Goal: Task Accomplishment & Management: Use online tool/utility

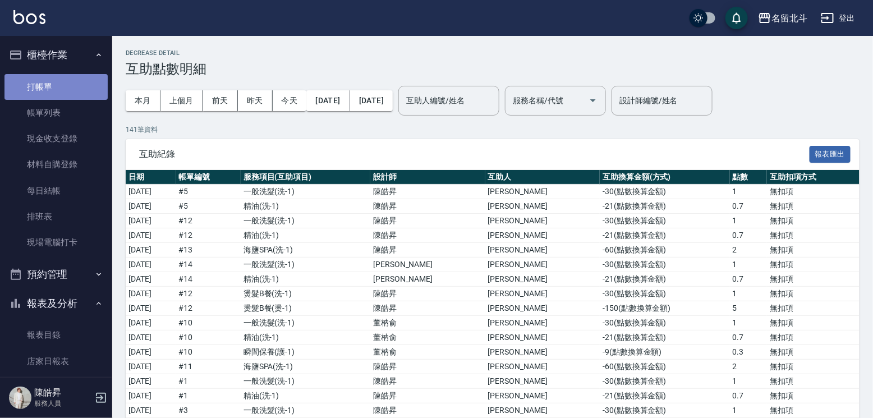
click at [70, 81] on link "打帳單" at bounding box center [55, 87] width 103 height 26
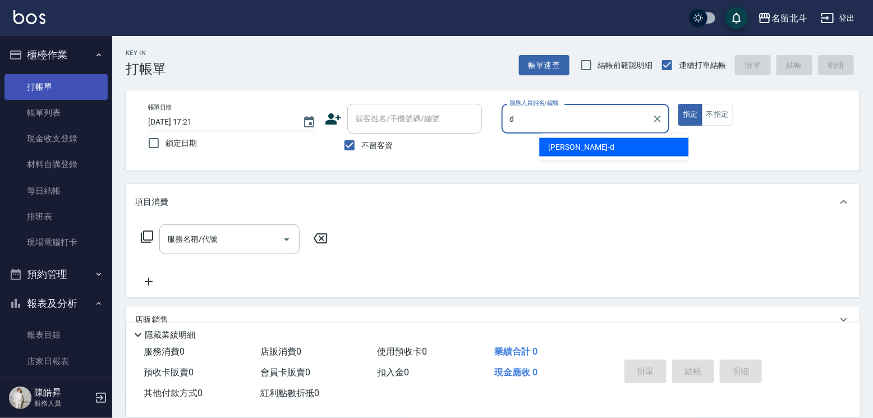
type input "[PERSON_NAME] -d"
type button "true"
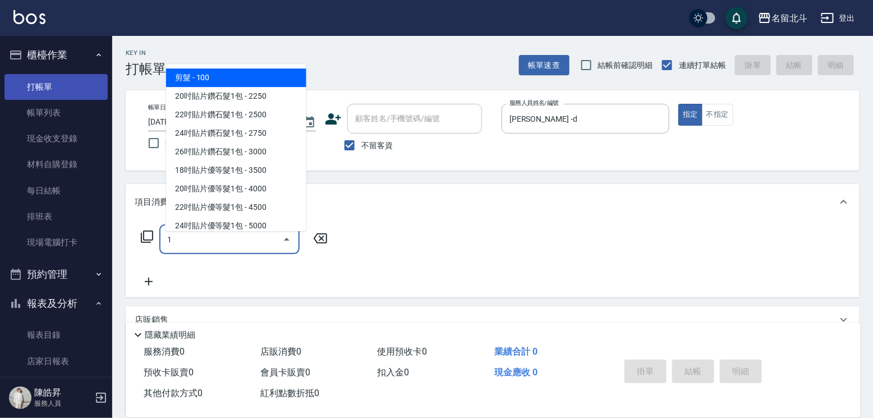
type input "剪髮(1)"
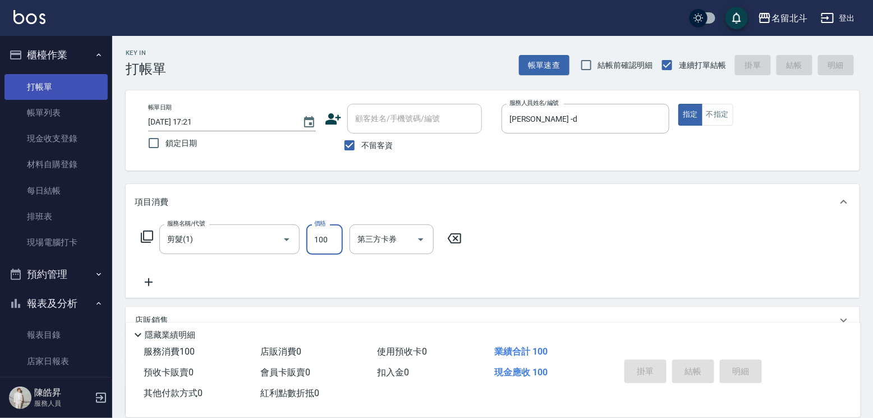
type input "[DATE] 17:22"
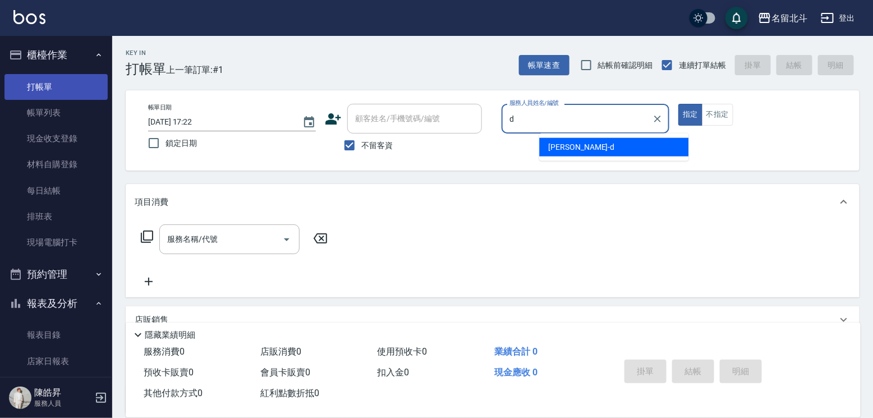
type input "[PERSON_NAME] -d"
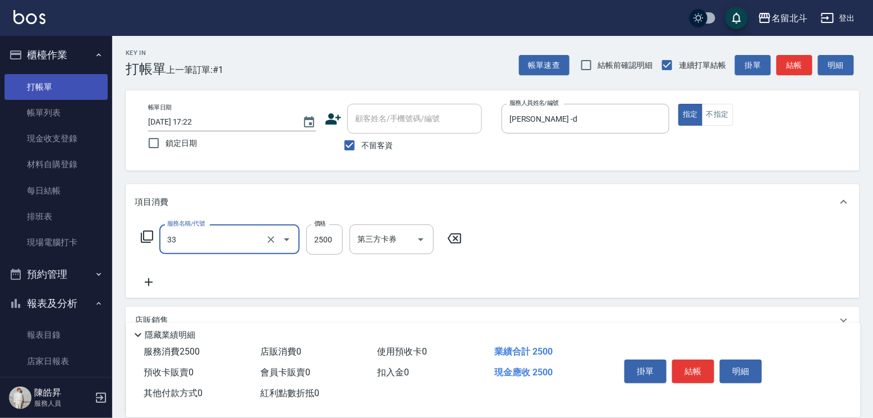
type input "染髮B餐(33)"
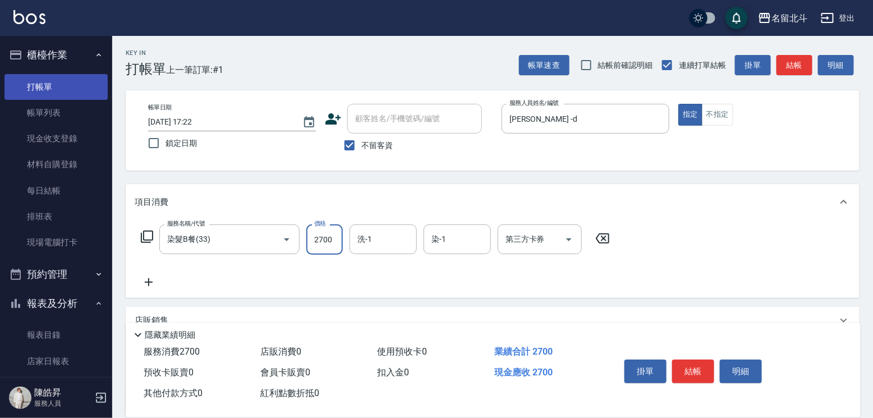
type input "2700"
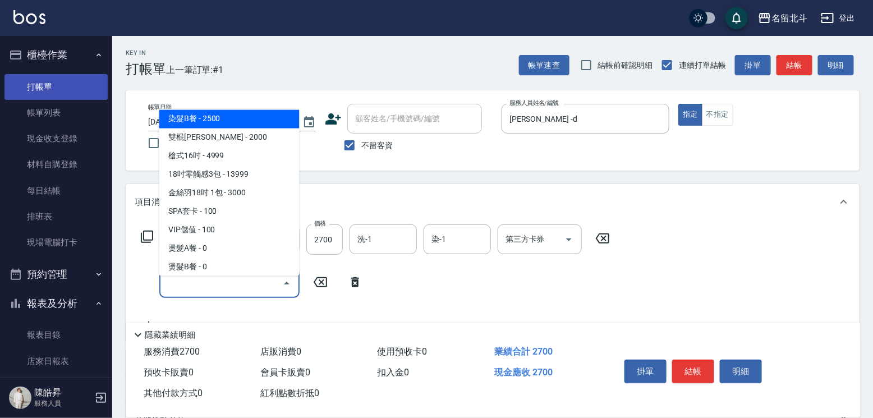
scroll to position [1262, 0]
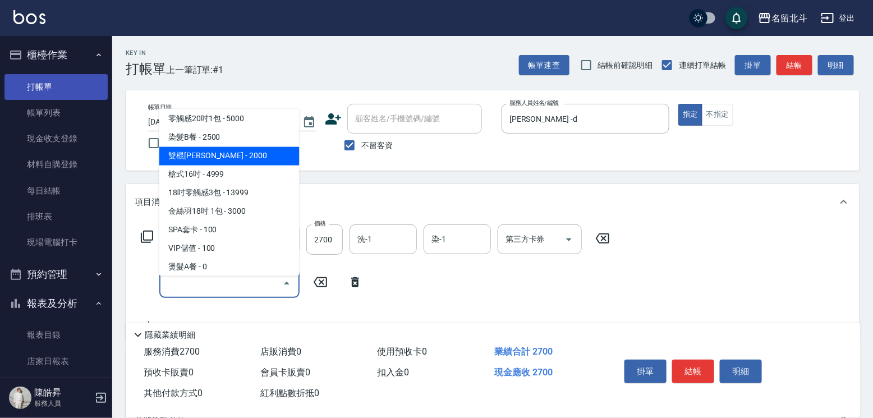
type input "雙棍[PERSON_NAME](00034)"
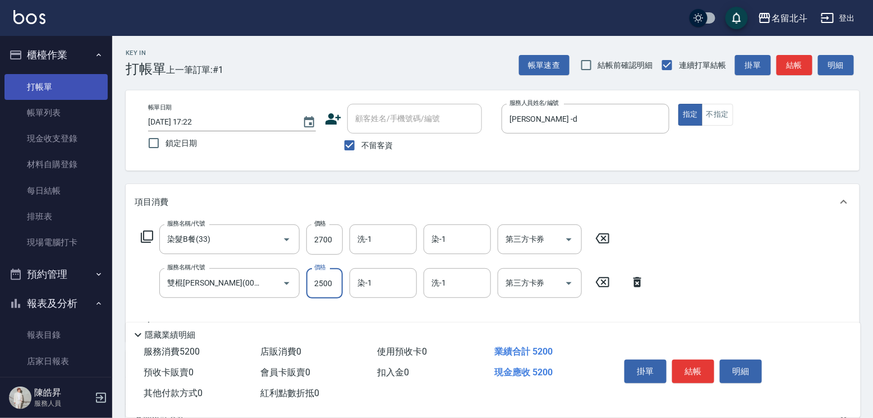
type input "2500"
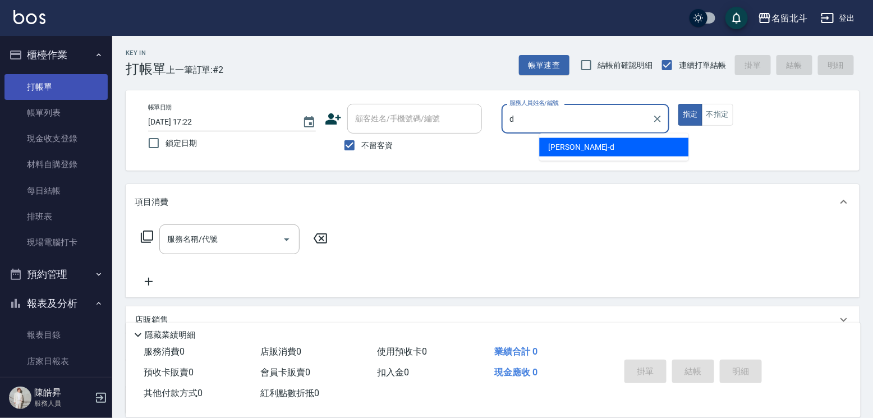
type input "[PERSON_NAME] -d"
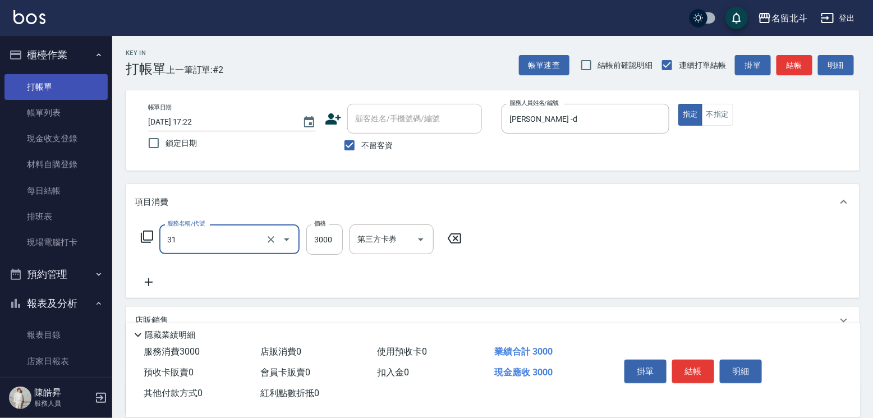
type input "燙髮B餐(31)"
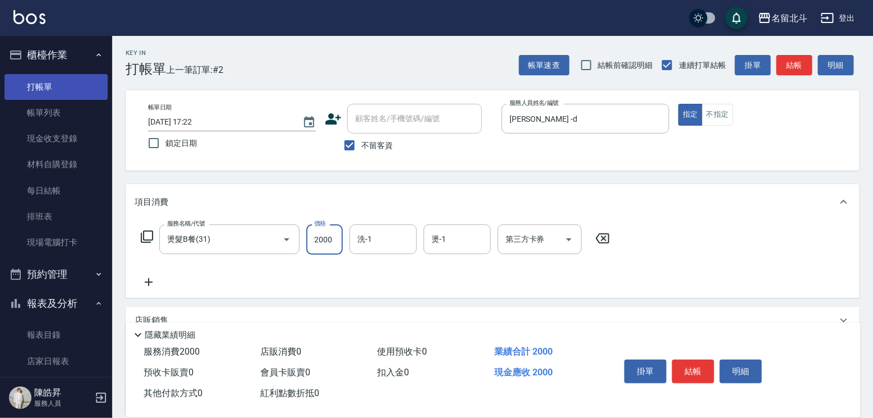
type input "2000"
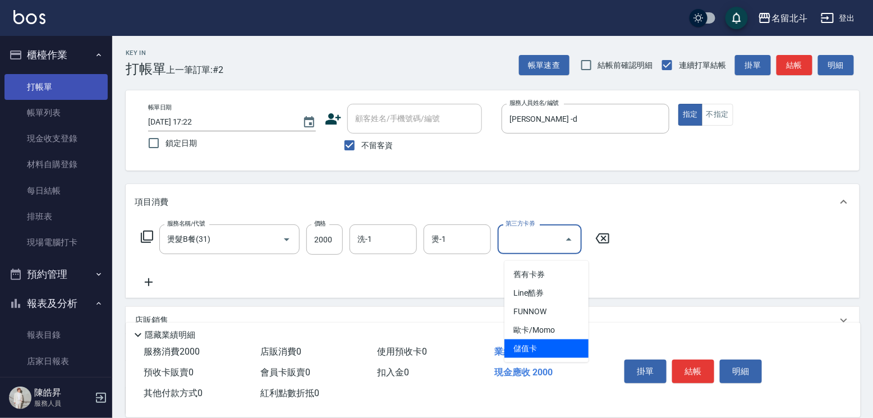
type input "儲值卡"
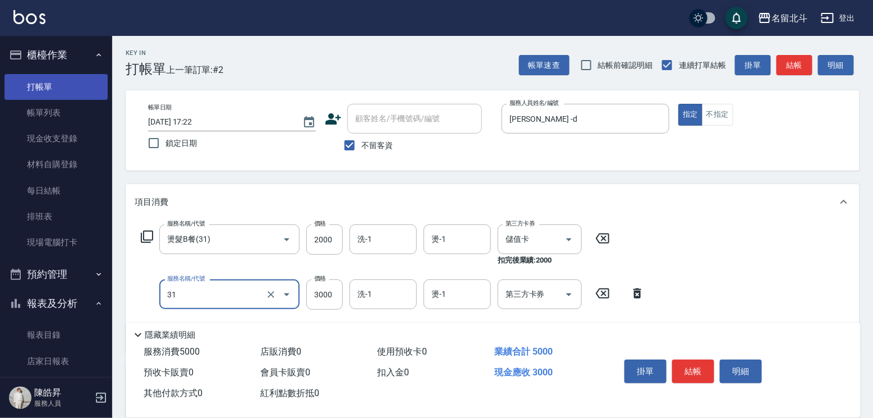
type input "燙髮B餐(31)"
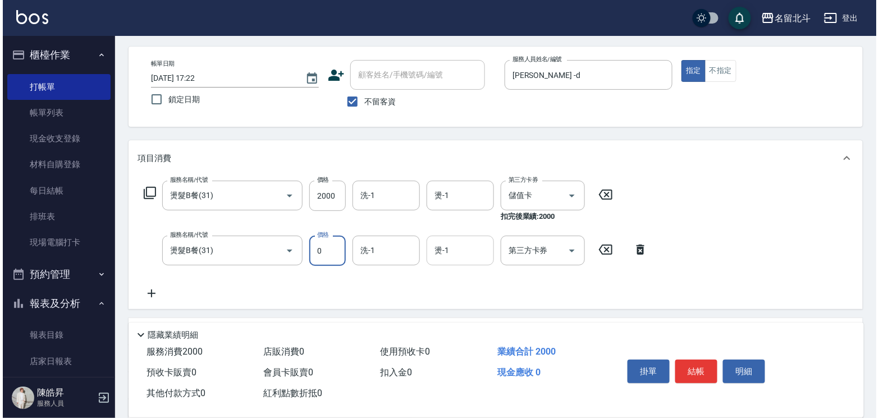
scroll to position [112, 0]
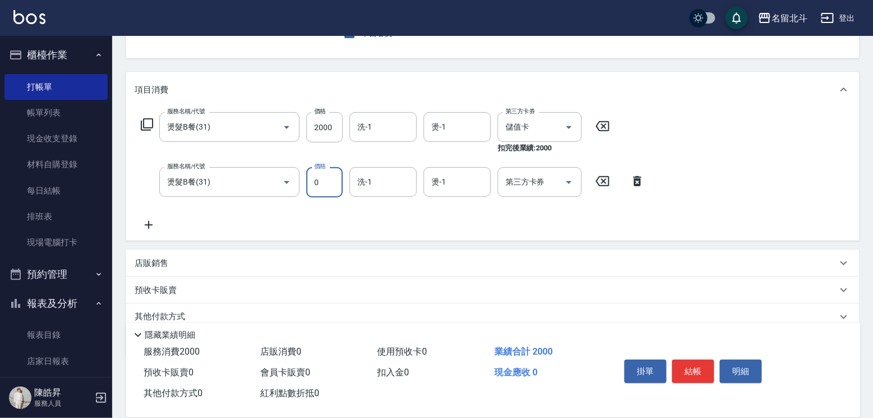
type input "0"
click at [643, 188] on icon at bounding box center [637, 180] width 28 height 13
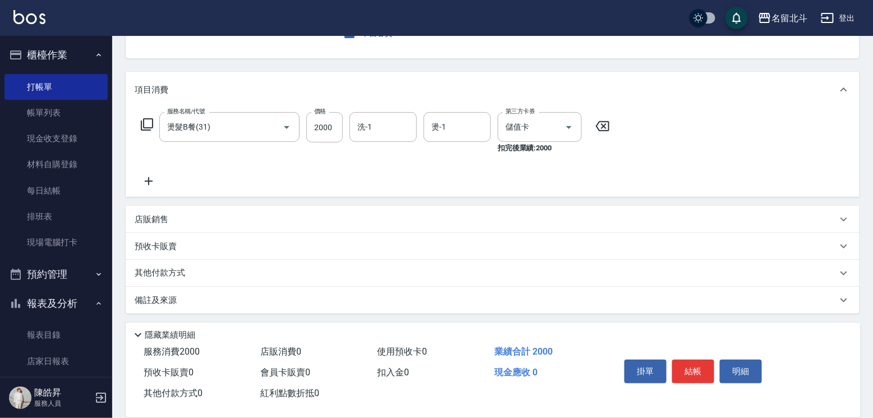
click at [155, 184] on icon at bounding box center [149, 180] width 28 height 13
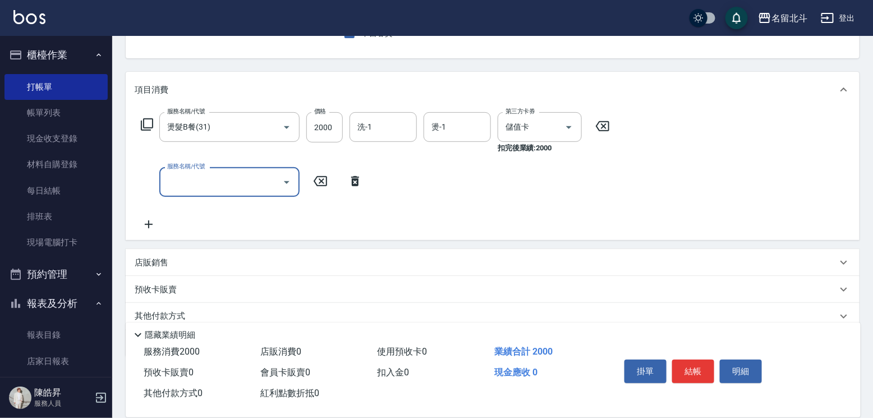
click at [364, 187] on icon at bounding box center [355, 180] width 28 height 13
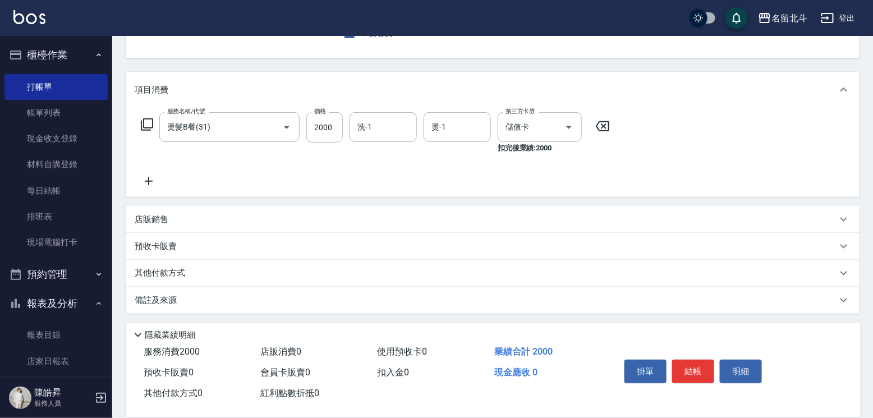
click at [150, 131] on icon at bounding box center [146, 124] width 13 height 13
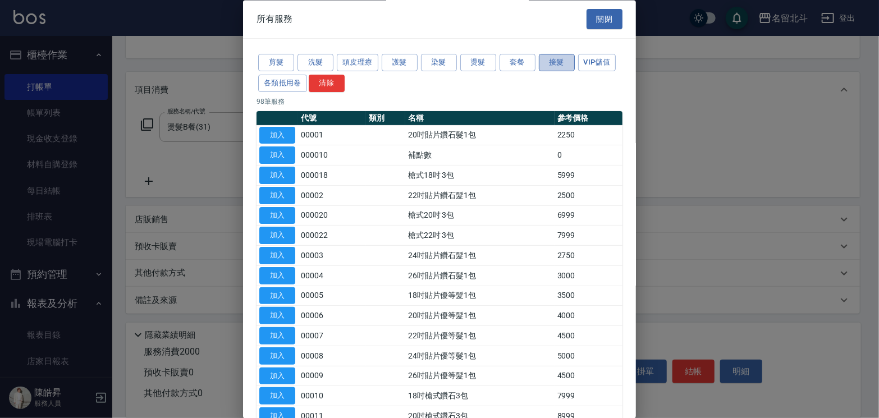
click at [574, 72] on button "接髮" at bounding box center [557, 62] width 36 height 17
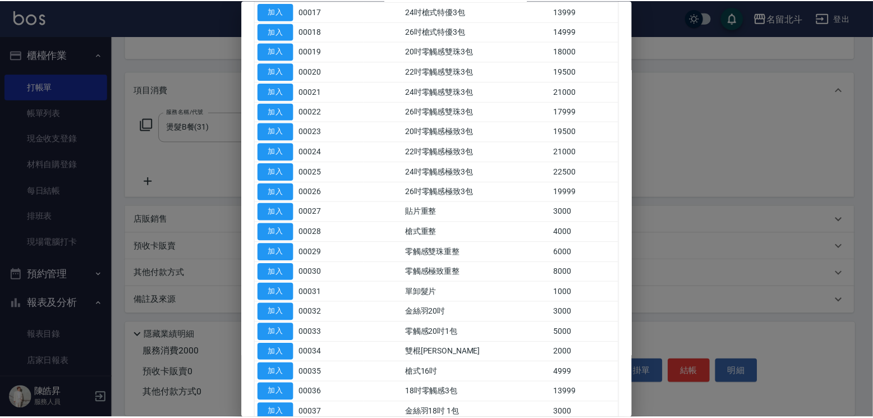
scroll to position [729, 0]
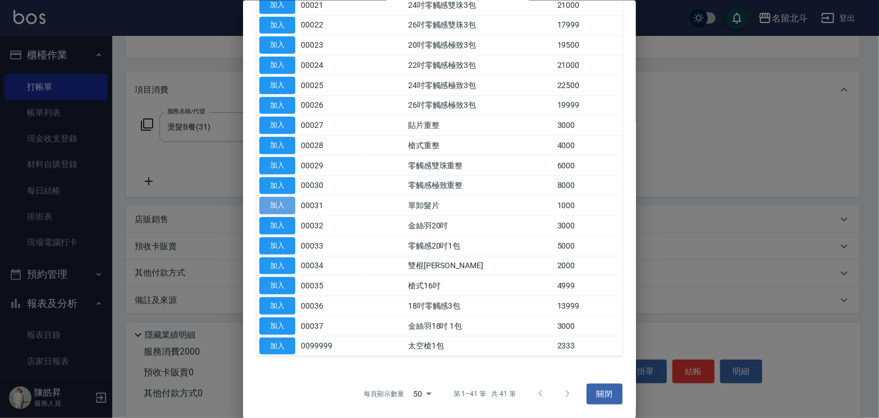
click at [283, 214] on button "加入" at bounding box center [277, 205] width 36 height 17
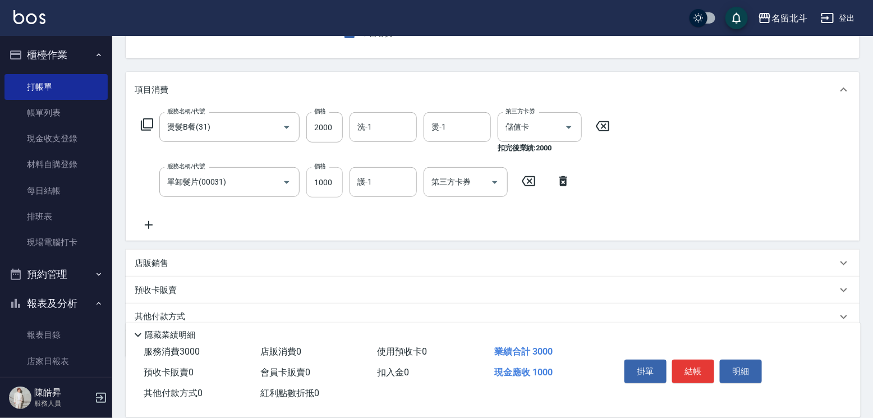
click at [341, 186] on input "1000" at bounding box center [324, 182] width 36 height 30
type input "2000"
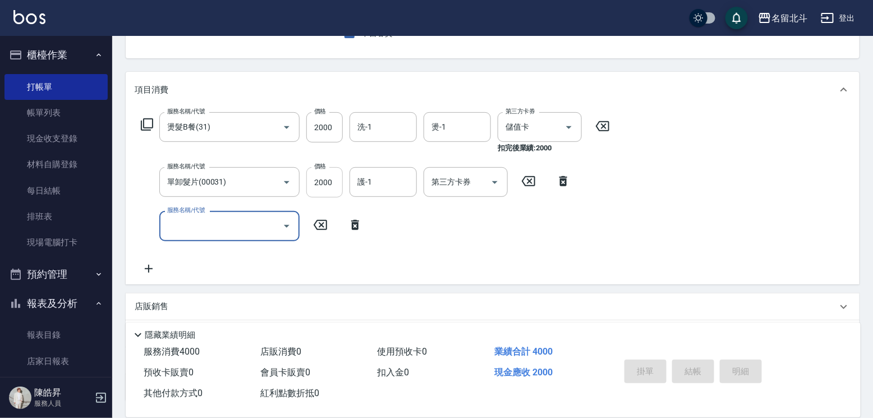
type input "[DATE] 17:23"
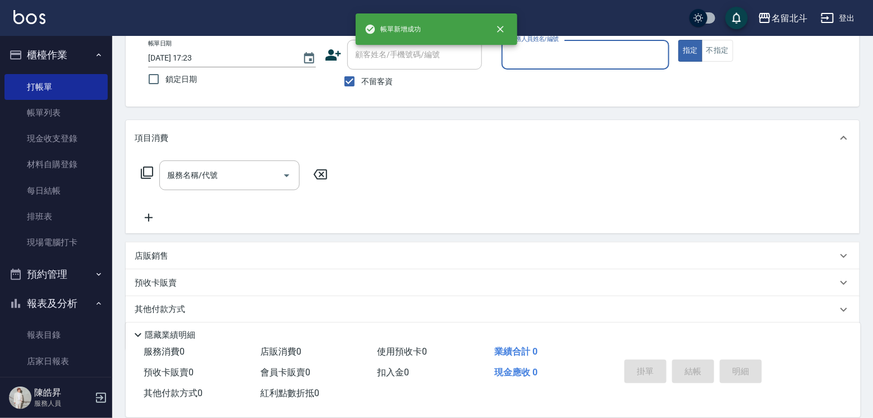
scroll to position [0, 0]
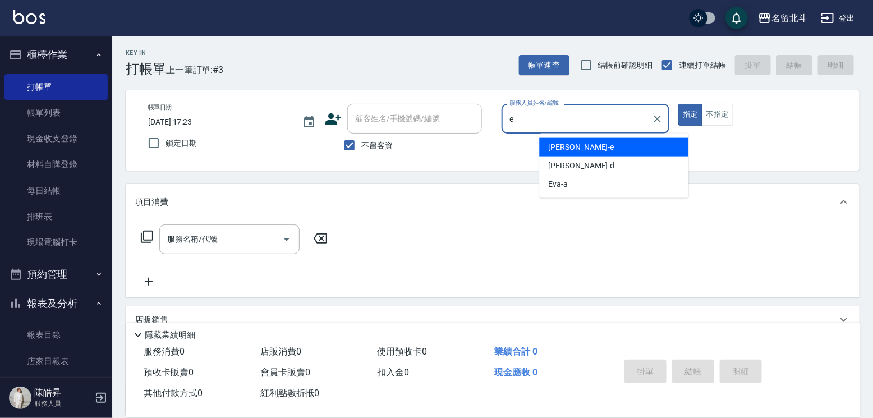
type input "[PERSON_NAME]-e"
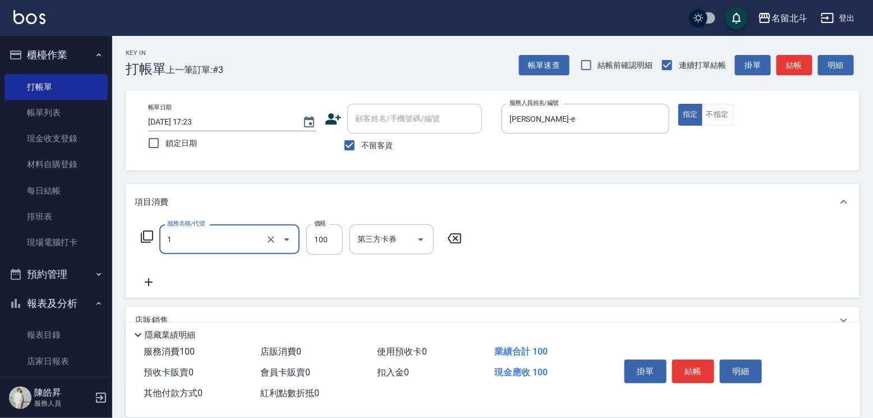
type input "剪髮(1)"
type input "200"
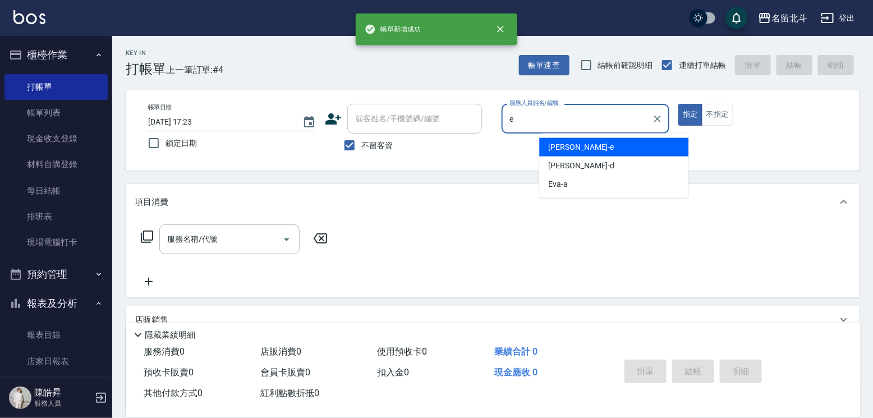
type input "[PERSON_NAME]-e"
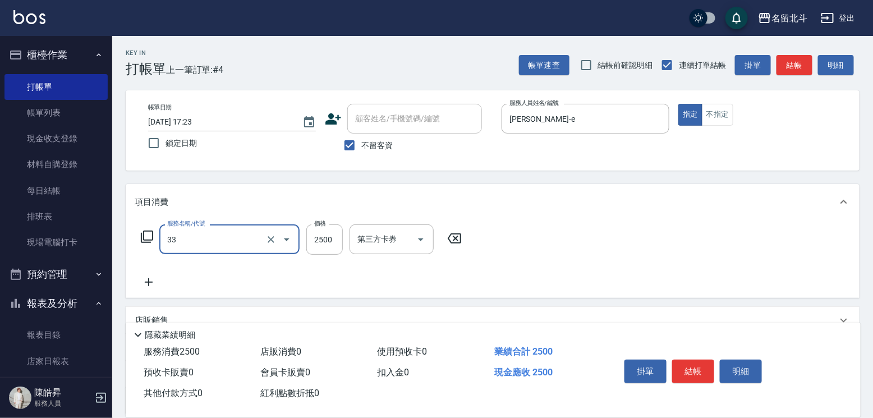
type input "染髮B餐(33)"
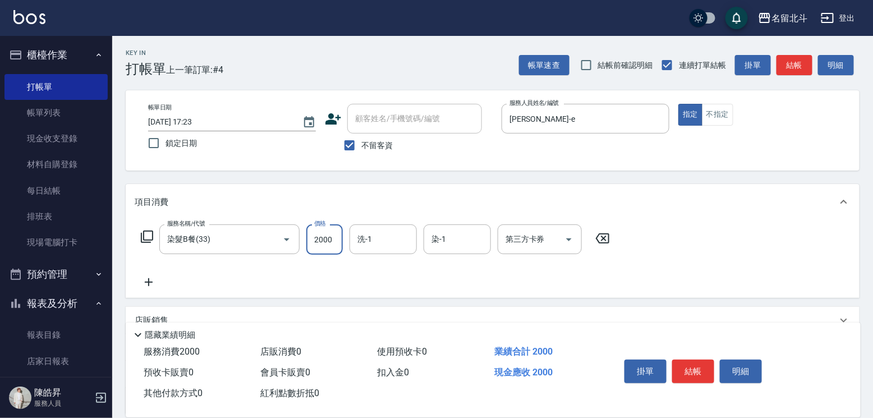
type input "2000"
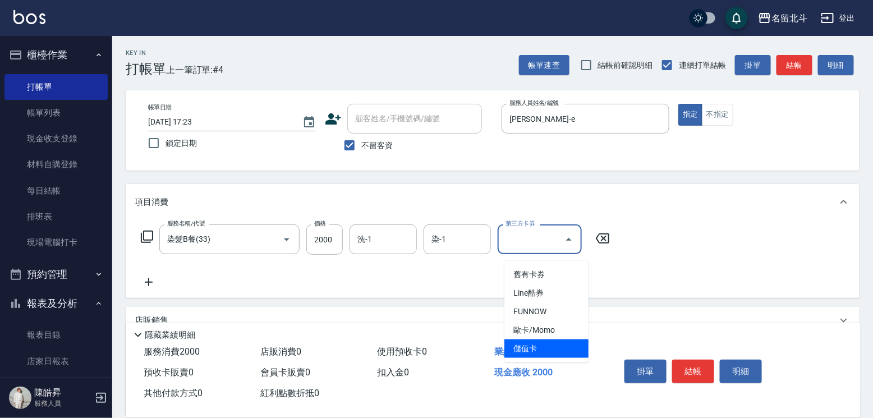
type input "儲值卡"
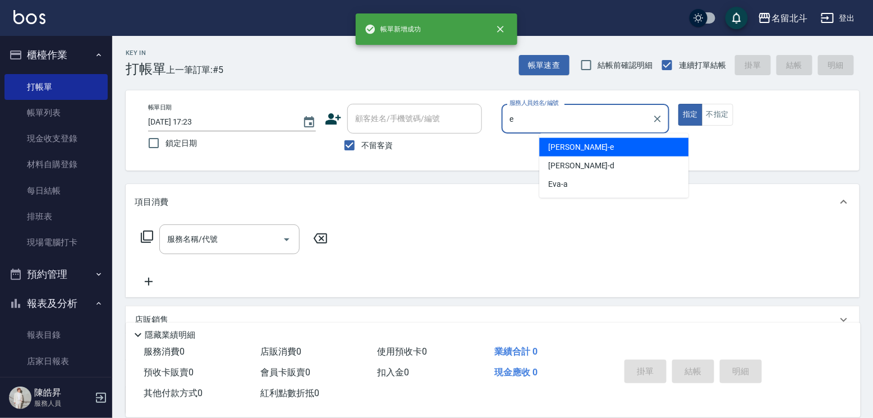
type input "[PERSON_NAME]-e"
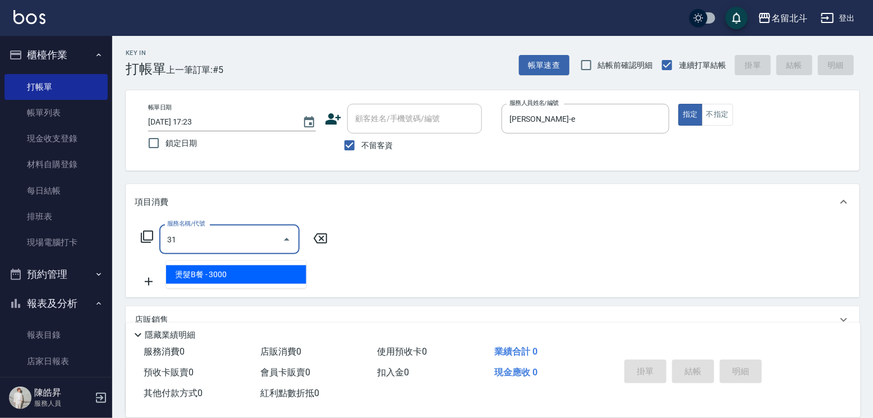
type input "燙髮B餐(31)"
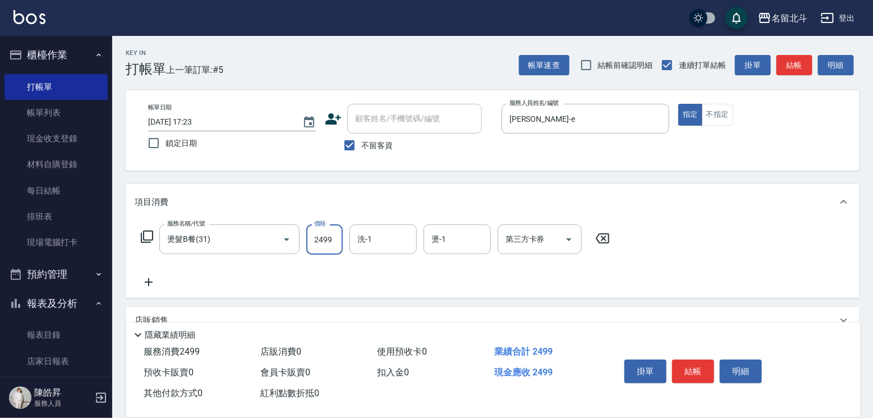
type input "2499"
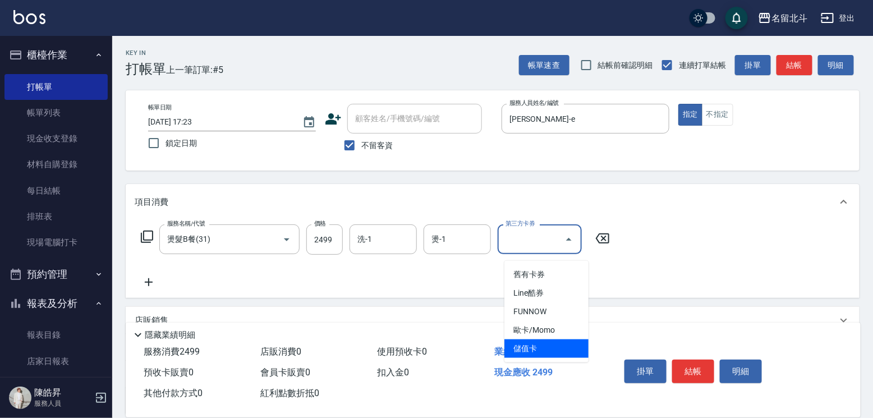
type input "儲值卡"
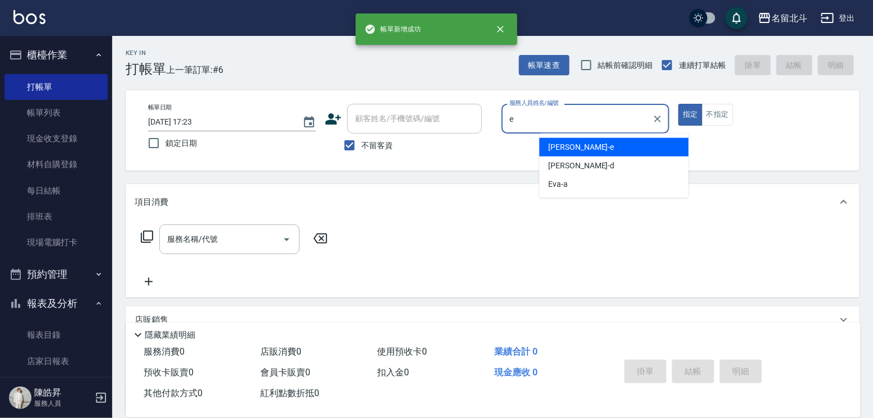
type input "[PERSON_NAME]-e"
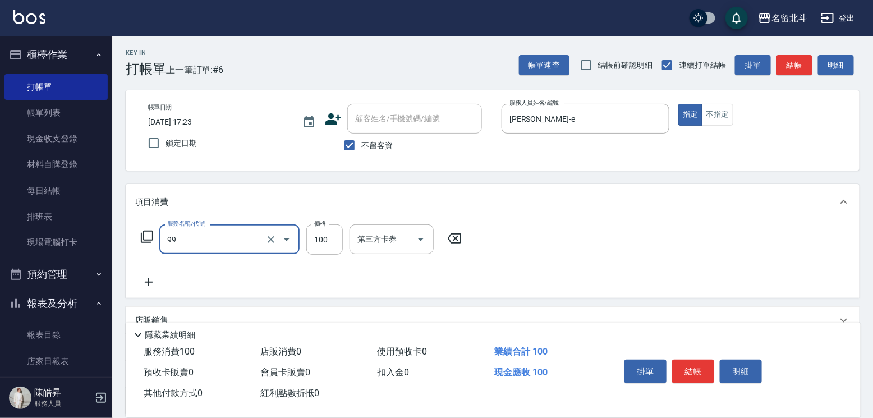
type input "VIP儲值(99)"
type input "3000"
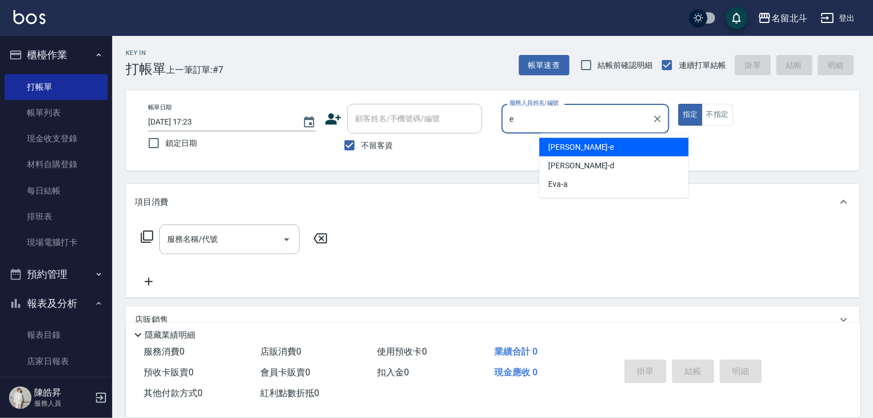
type input "[PERSON_NAME]-e"
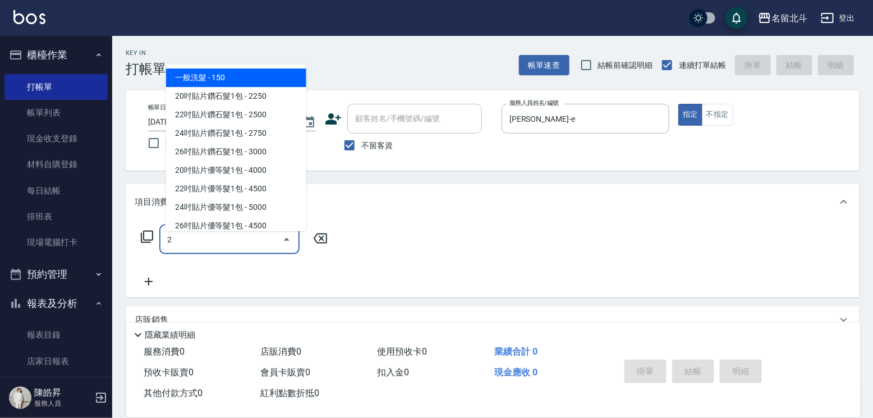
type input "一般洗髮(2)"
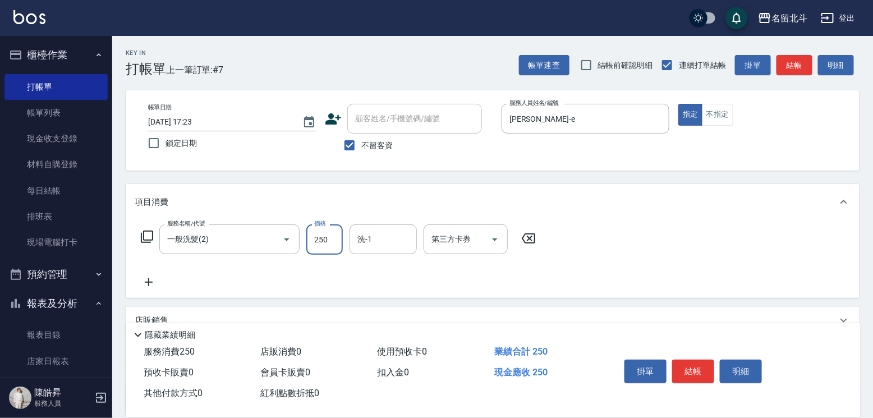
type input "250"
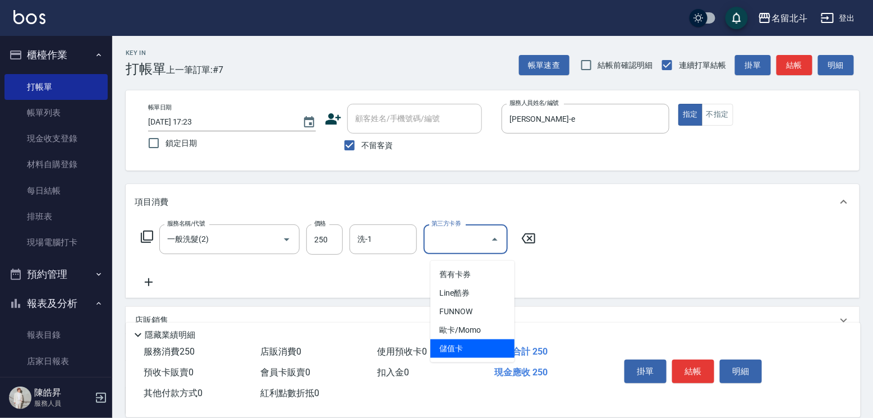
type input "儲值卡"
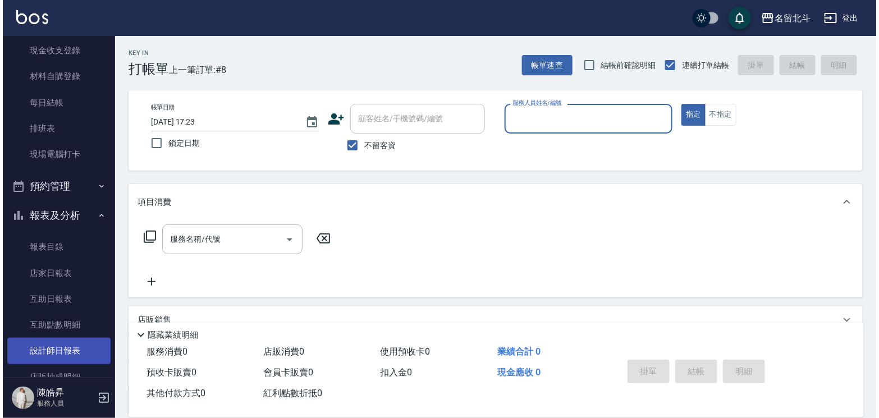
scroll to position [189, 0]
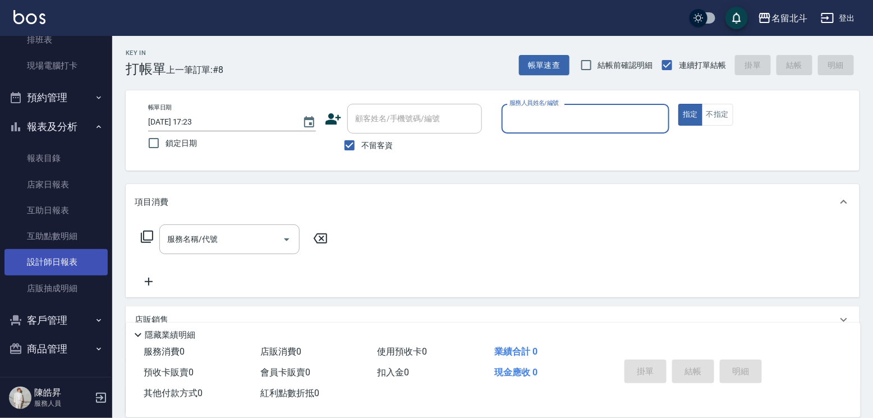
click at [71, 256] on link "設計師日報表" at bounding box center [55, 262] width 103 height 26
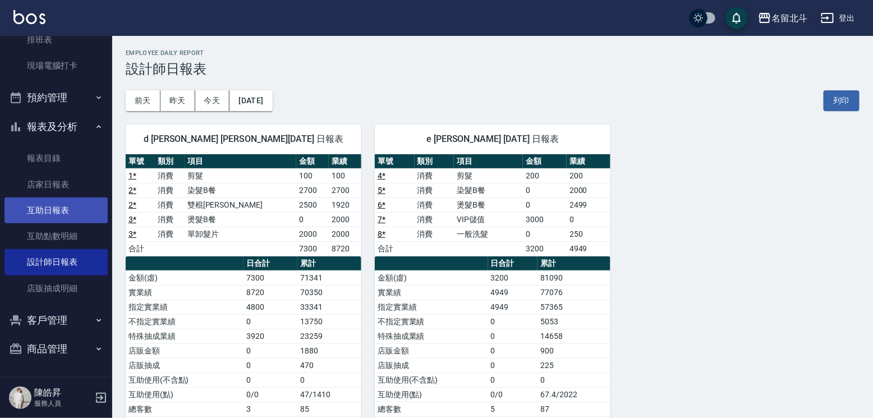
click at [74, 206] on link "互助日報表" at bounding box center [55, 210] width 103 height 26
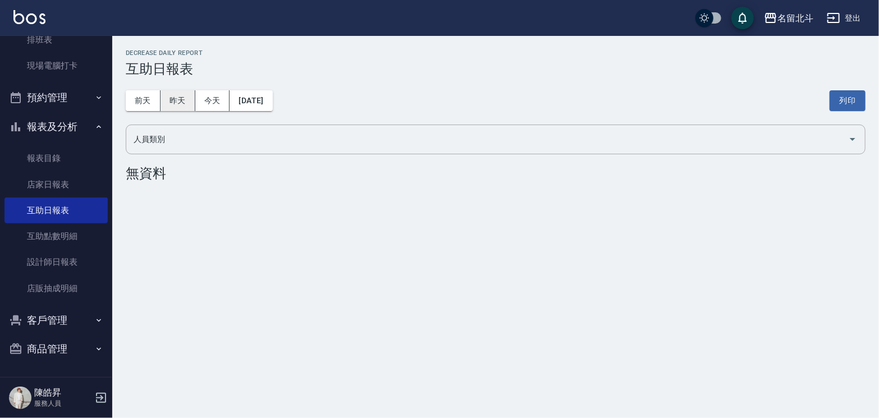
click at [178, 99] on button "昨天" at bounding box center [177, 100] width 35 height 21
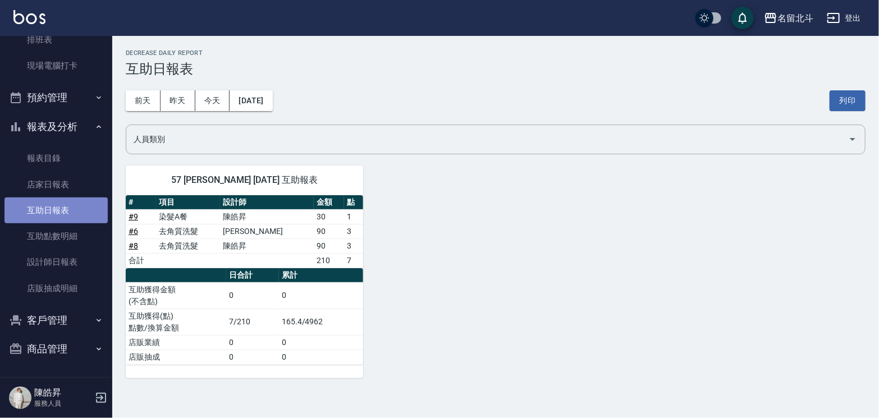
drag, startPoint x: 70, startPoint y: 209, endPoint x: 74, endPoint y: 204, distance: 6.4
click at [71, 209] on link "互助日報表" at bounding box center [55, 210] width 103 height 26
click at [203, 94] on button "今天" at bounding box center [212, 100] width 35 height 21
